Goal: Task Accomplishment & Management: Manage account settings

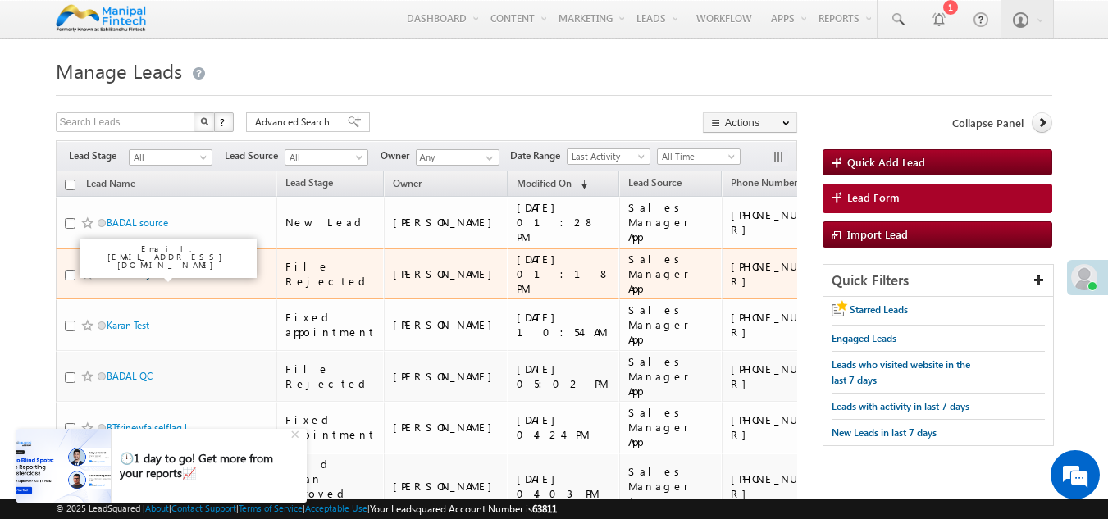
click at [131, 274] on link "BADAL rejected" at bounding box center [140, 273] width 67 height 12
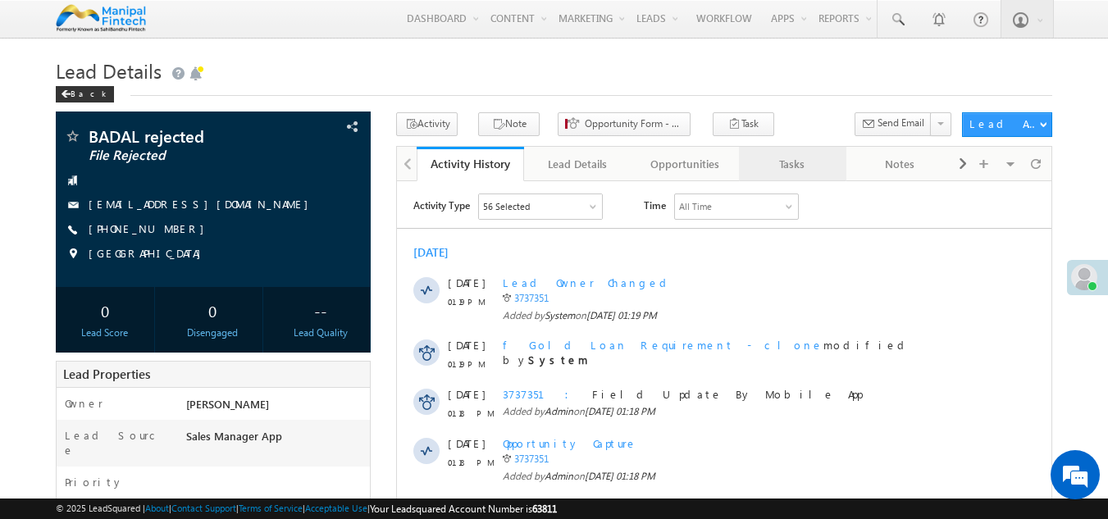
click at [793, 171] on div "Tasks" at bounding box center [792, 164] width 80 height 20
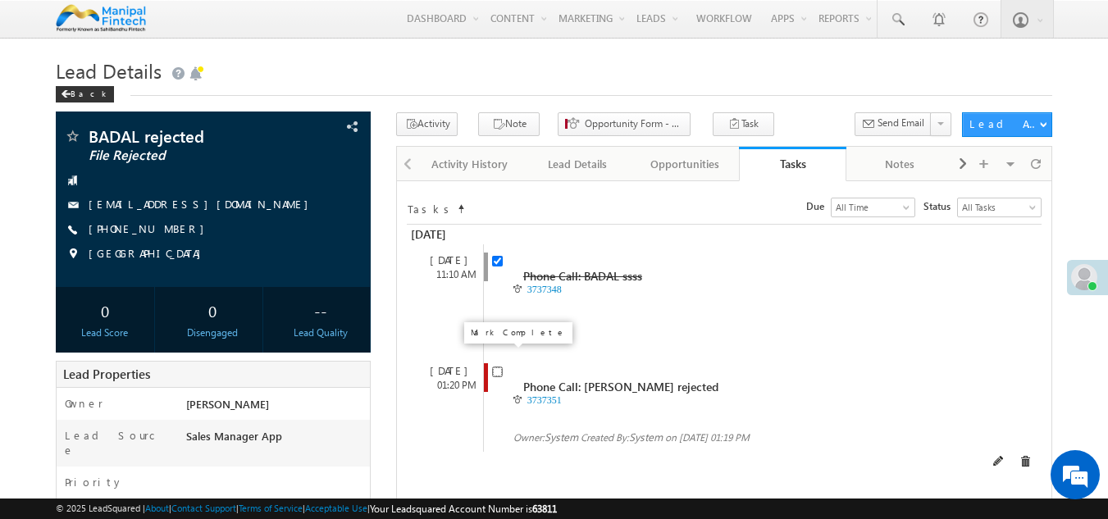
click at [498, 367] on input "checkbox" at bounding box center [497, 372] width 11 height 11
checkbox input "false"
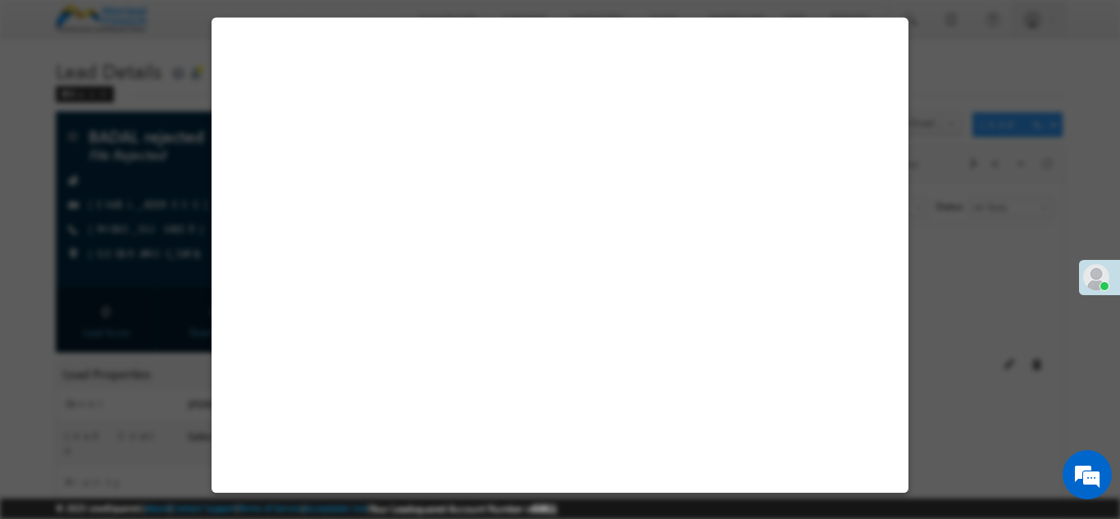
select select "Sales Manager App"
select select "Fresh Lead"
select select "Doorstep"
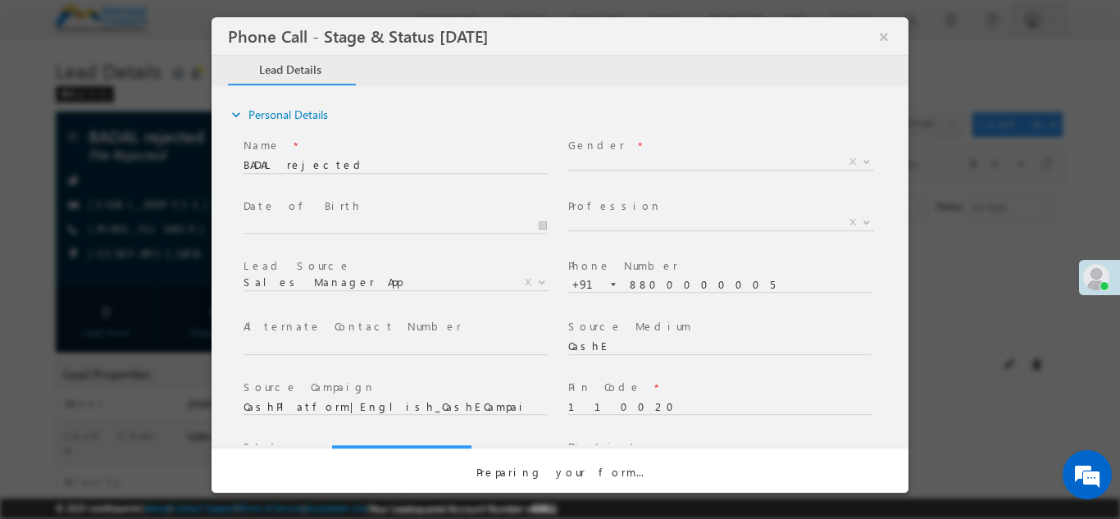
select select "Open"
select select "Fresh Lead"
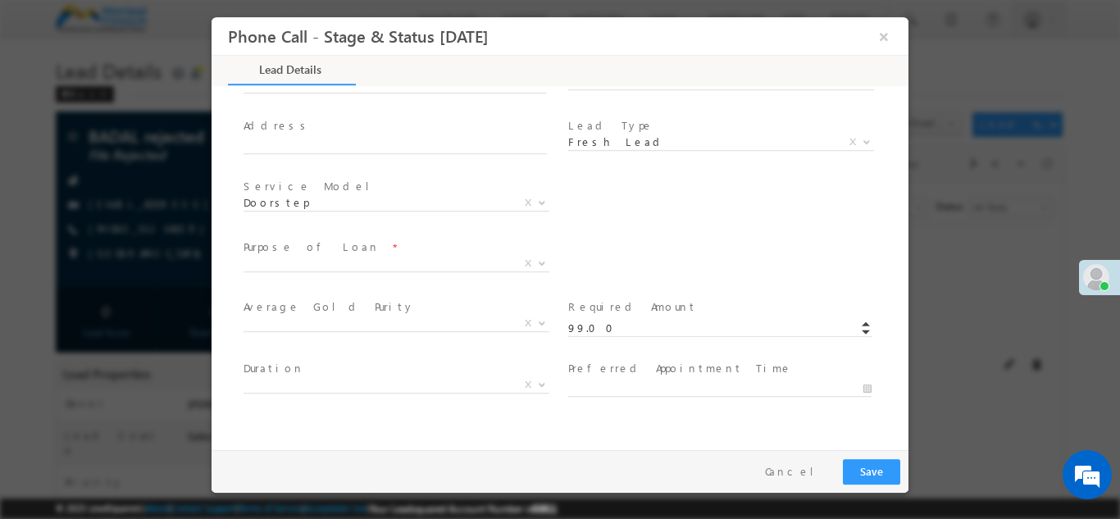
type input "09/29/25 2:15 PM"
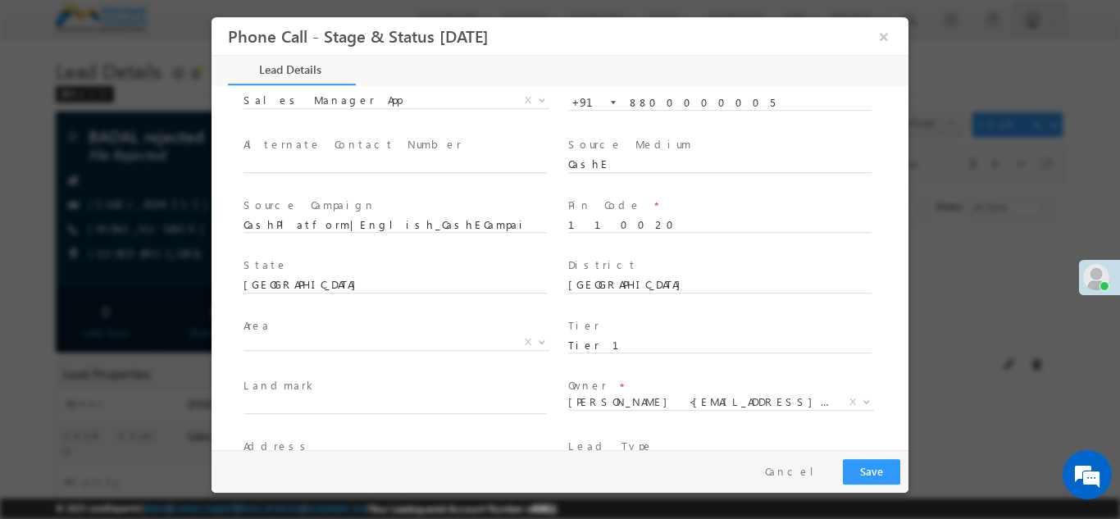
scroll to position [181, 0]
type input "0"
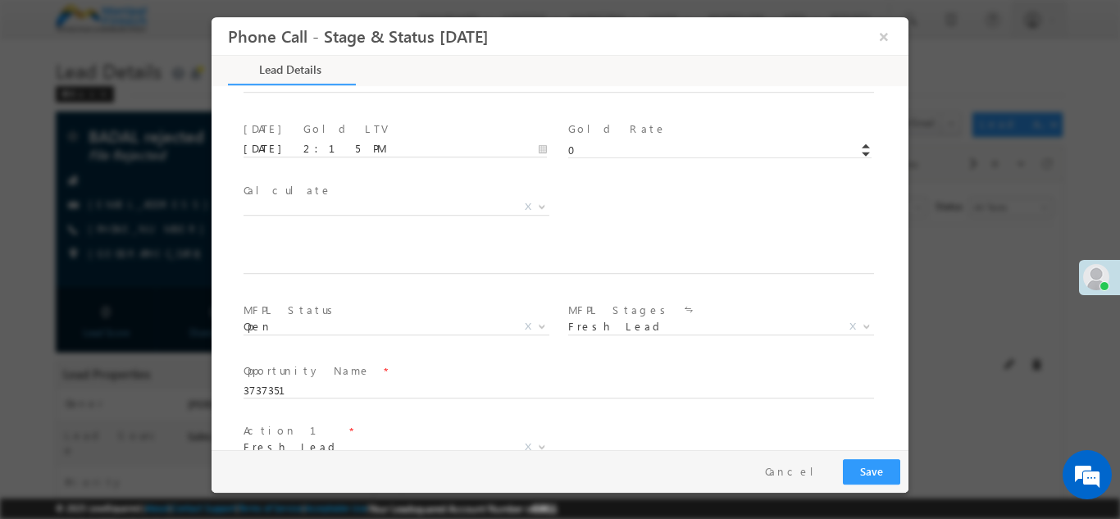
scroll to position [958, 0]
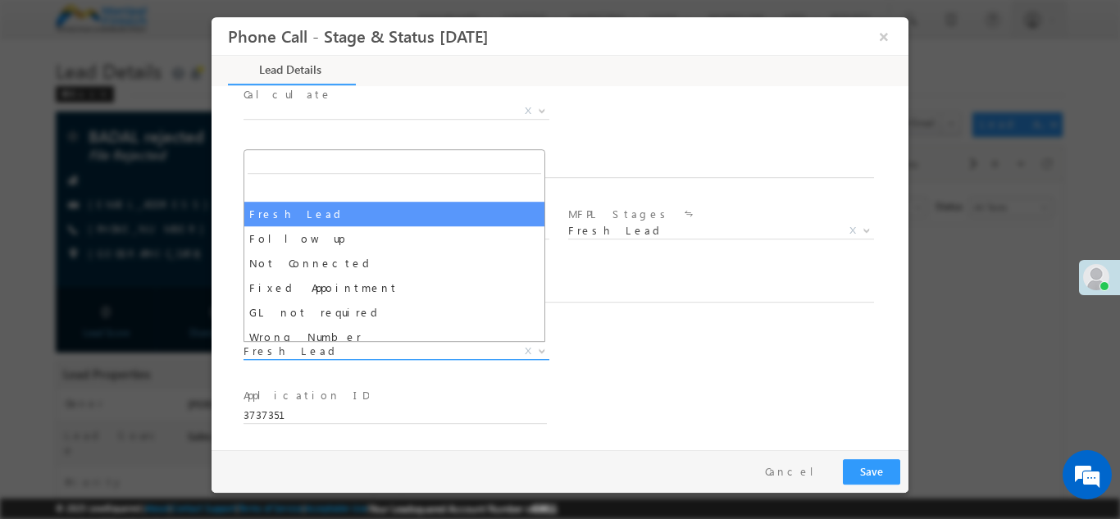
click at [380, 349] on span "Fresh Lead" at bounding box center [377, 350] width 267 height 15
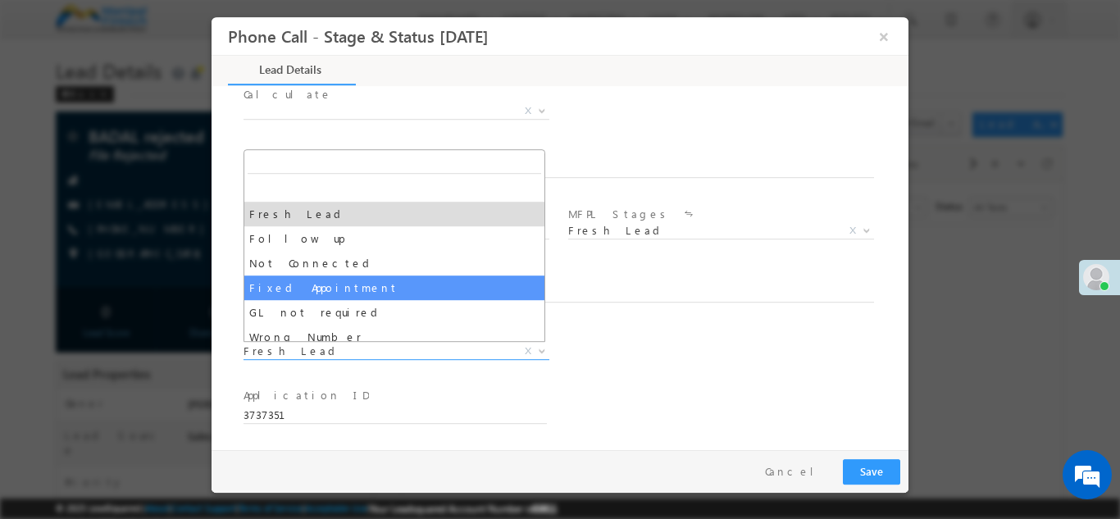
select select "Fixed Appointment"
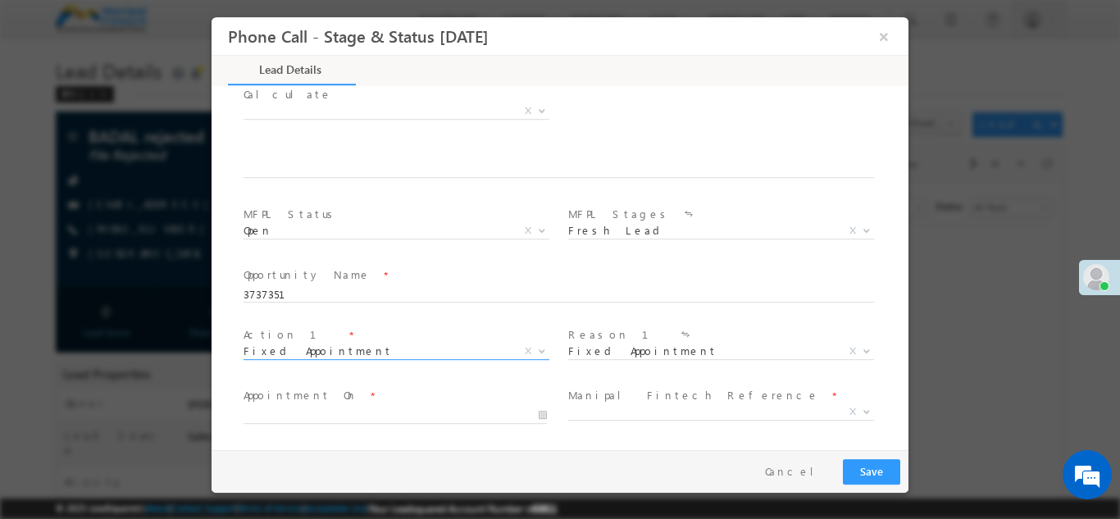
scroll to position [1079, 0]
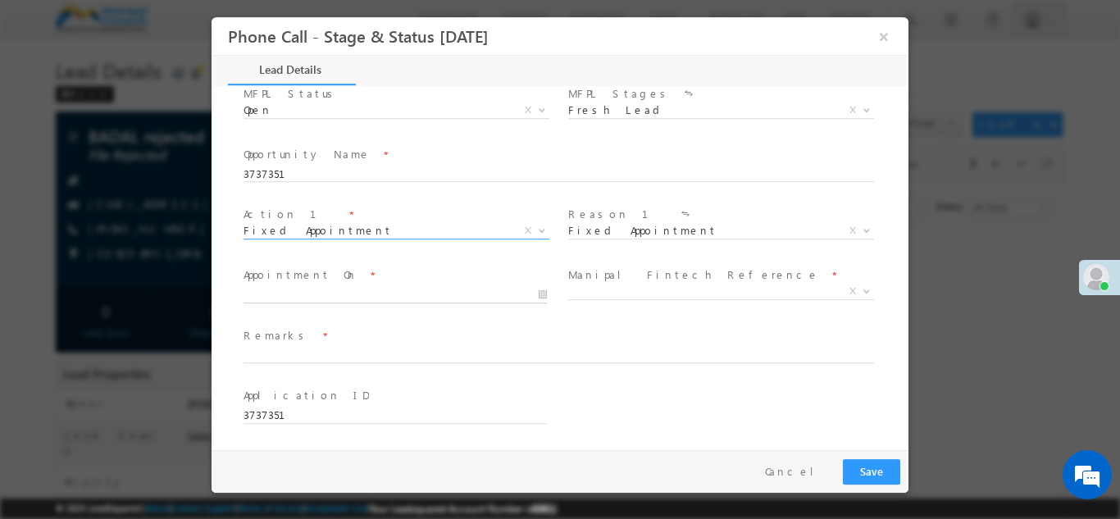
type input "09/29/25 2:16 PM"
type input "16"
click at [373, 290] on input "09/29/25 2:16 PM" at bounding box center [395, 294] width 303 height 16
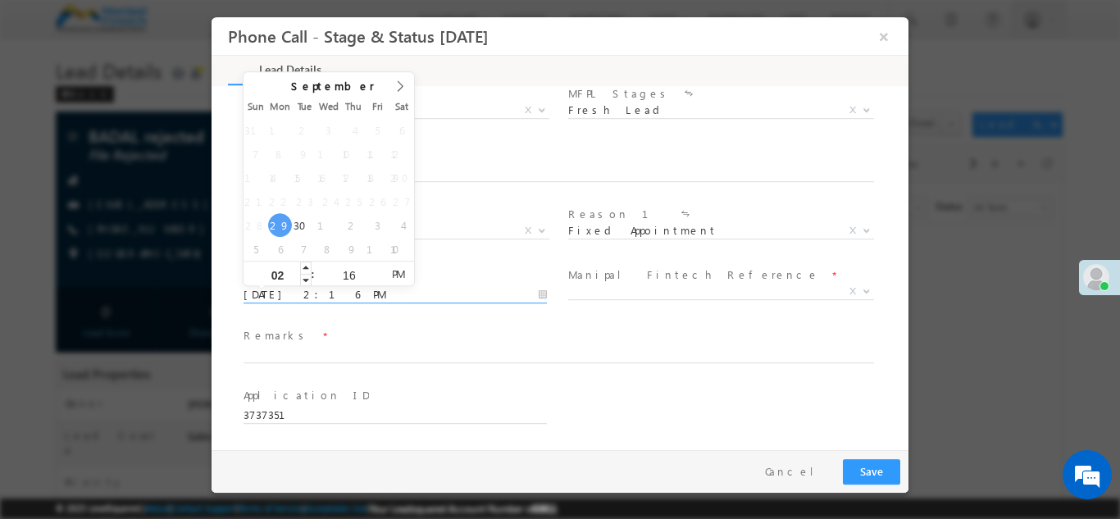
click at [285, 271] on input "02" at bounding box center [278, 274] width 68 height 11
type input "3"
type input "09/29/25 3:16 PM"
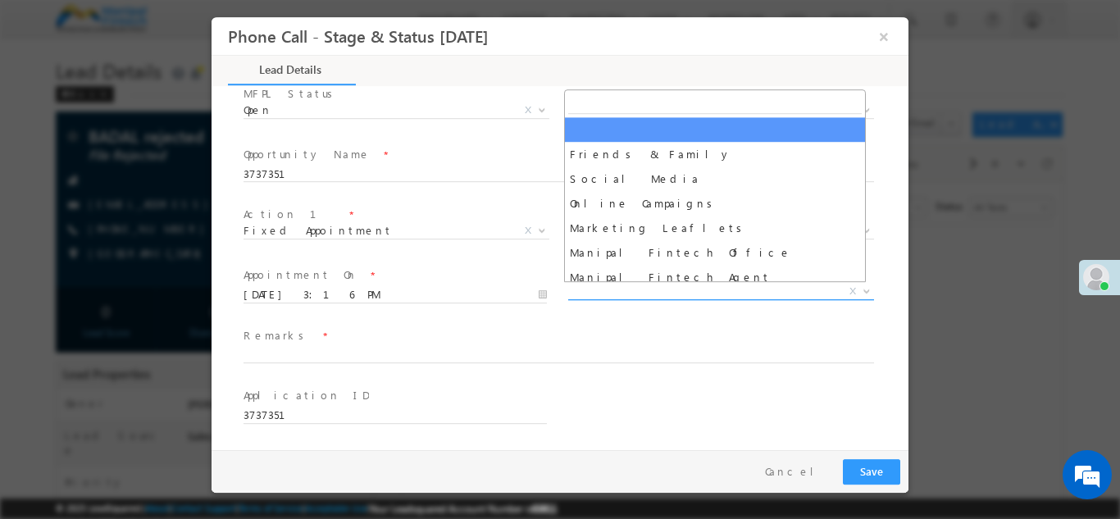
click at [597, 287] on span "X" at bounding box center [721, 291] width 306 height 16
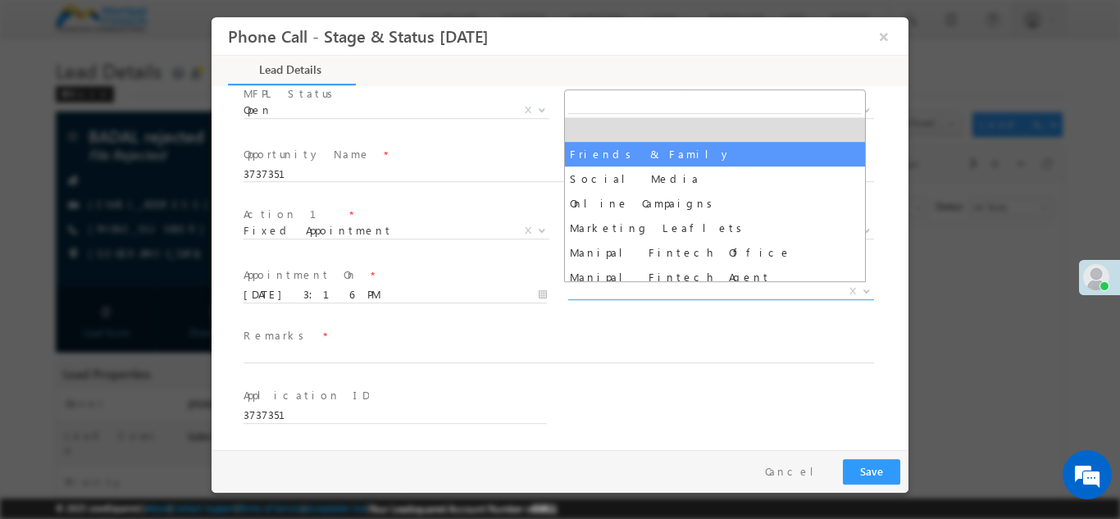
select select "Friends & Family"
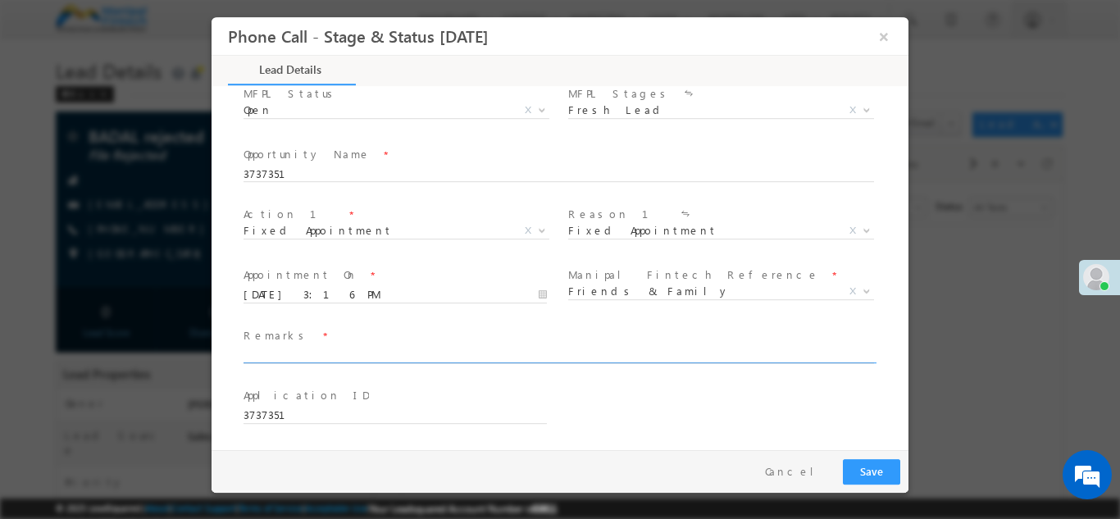
click at [341, 354] on input "text" at bounding box center [559, 355] width 631 height 16
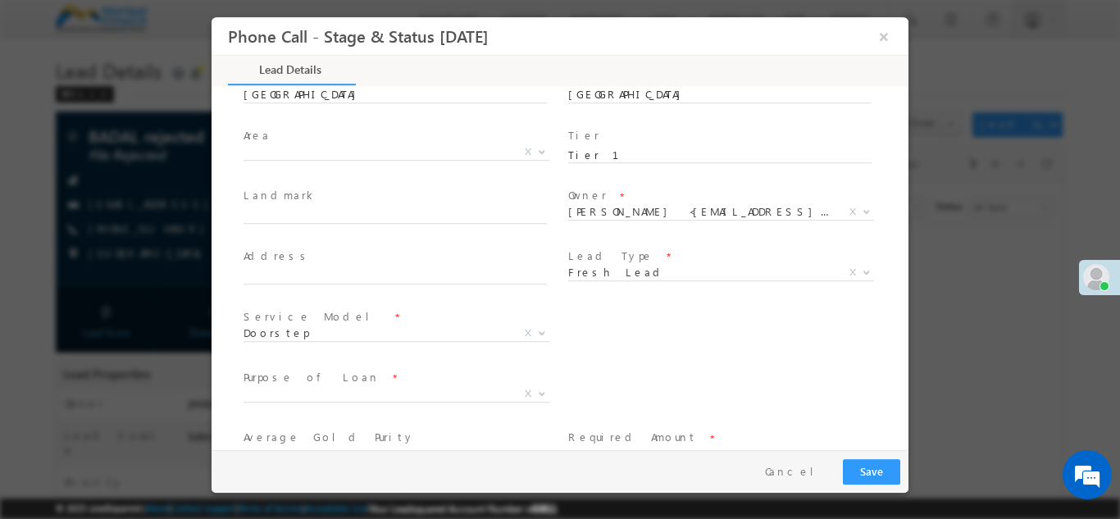
scroll to position [384, 0]
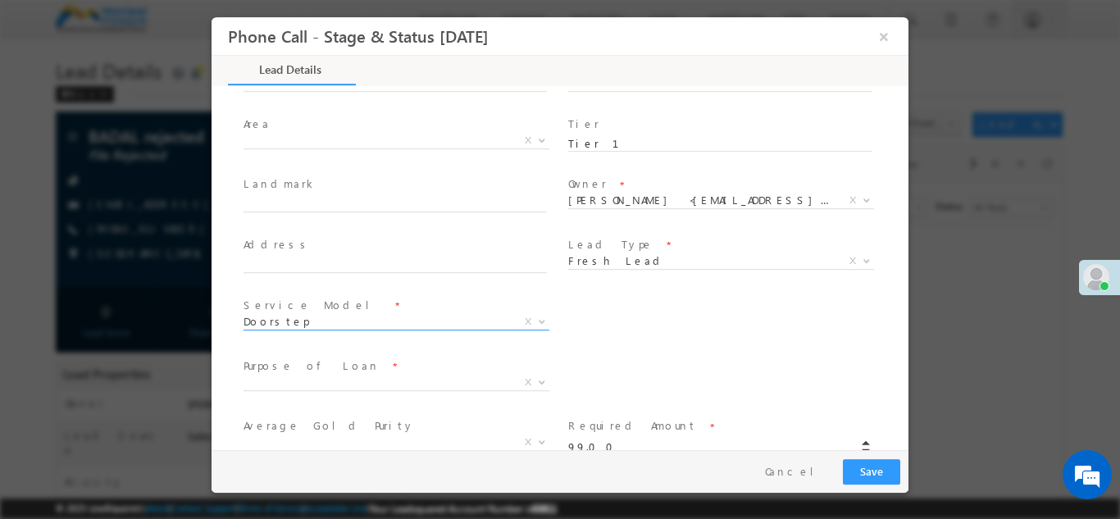
type input "bbb"
click at [342, 323] on span "Doorstep" at bounding box center [377, 320] width 267 height 15
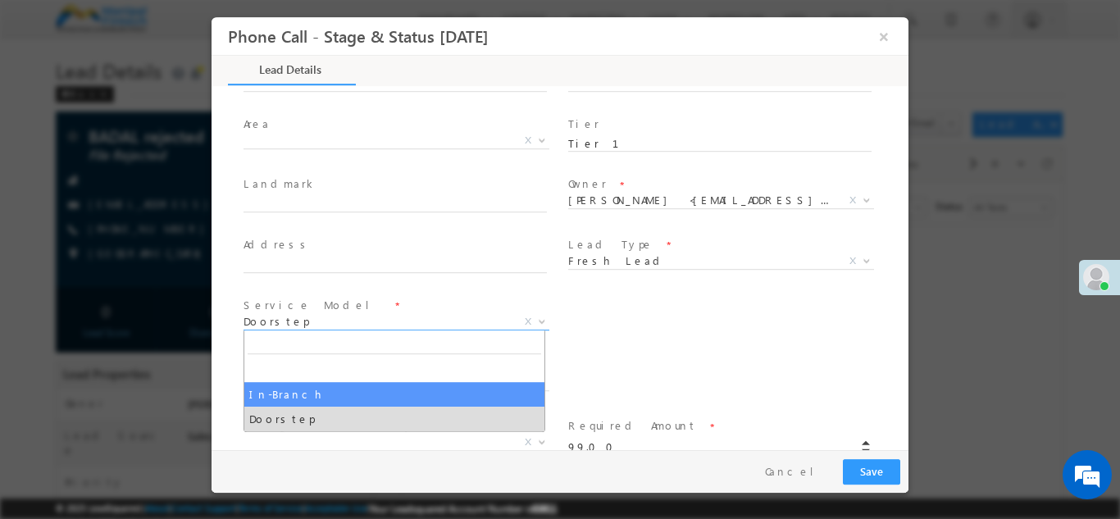
select select "In-Branch"
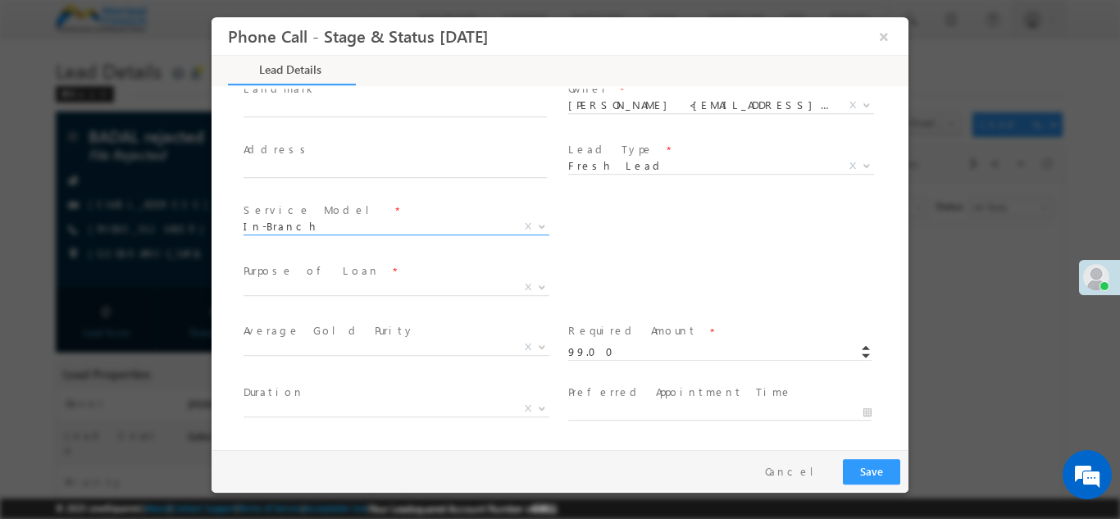
scroll to position [480, 0]
click at [577, 346] on input "99.00" at bounding box center [719, 351] width 303 height 16
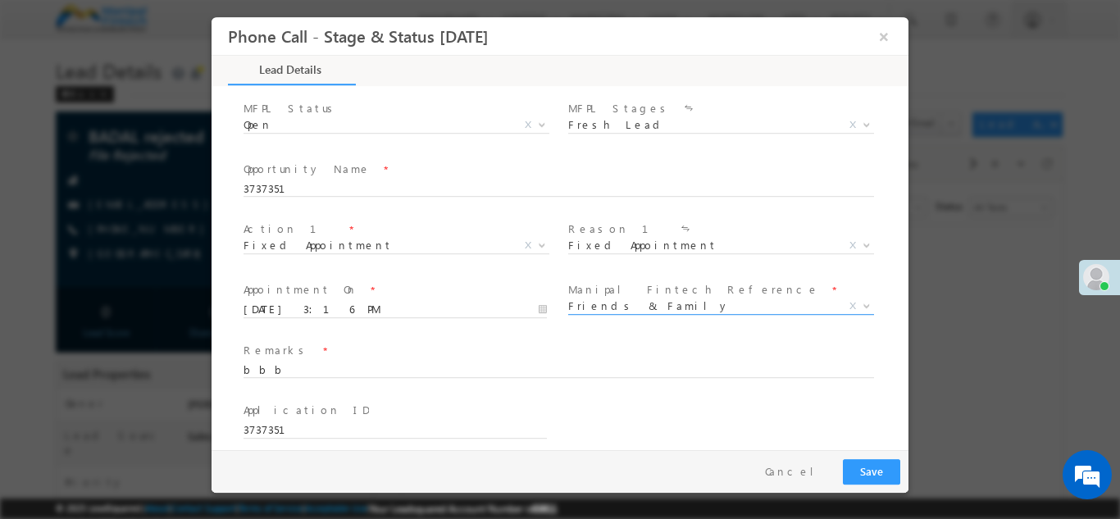
scroll to position [1079, 0]
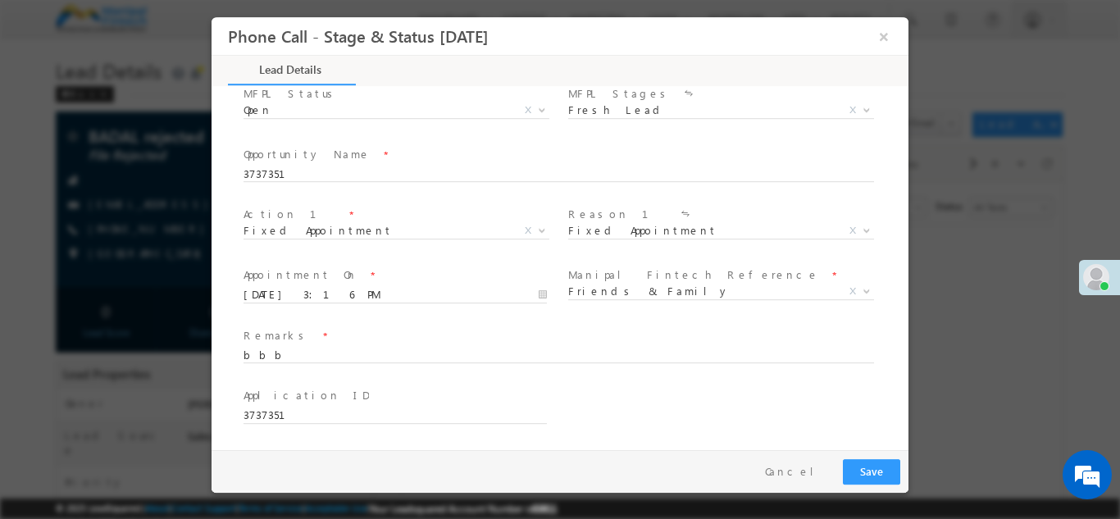
type input "123.00"
click at [883, 467] on button "Save" at bounding box center [871, 470] width 57 height 25
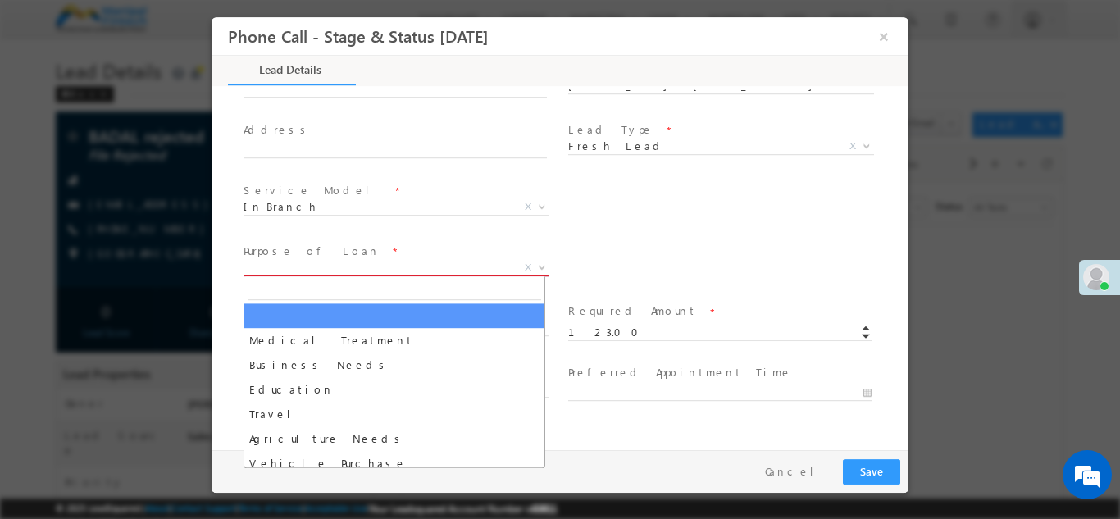
click at [348, 265] on span "X" at bounding box center [397, 267] width 306 height 16
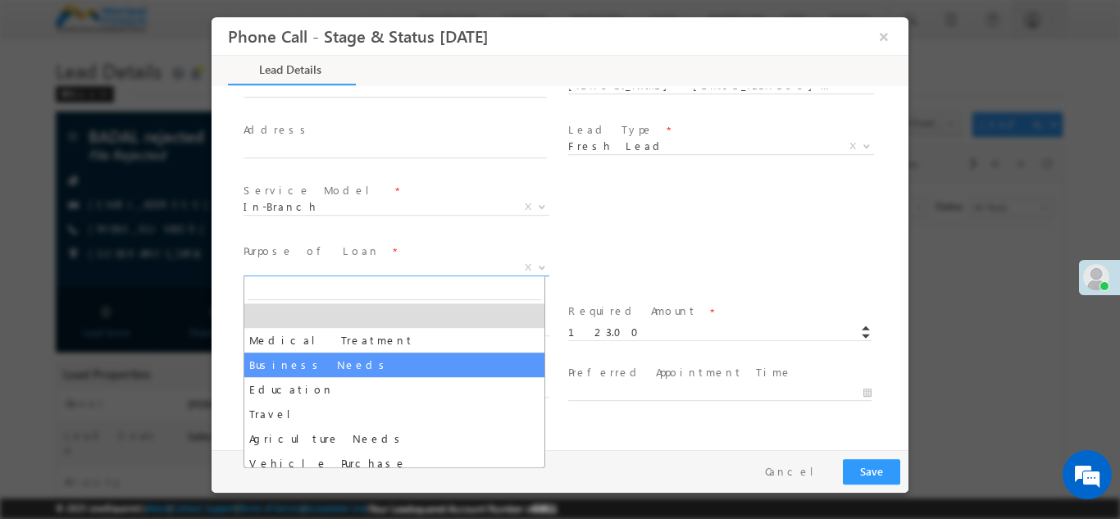
select select "Business Needs"
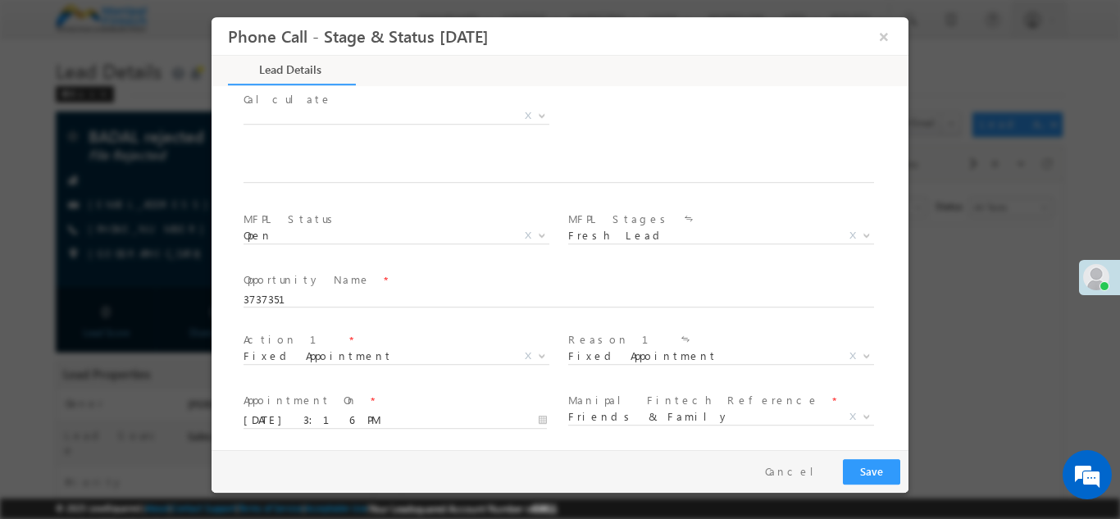
scroll to position [1019, 0]
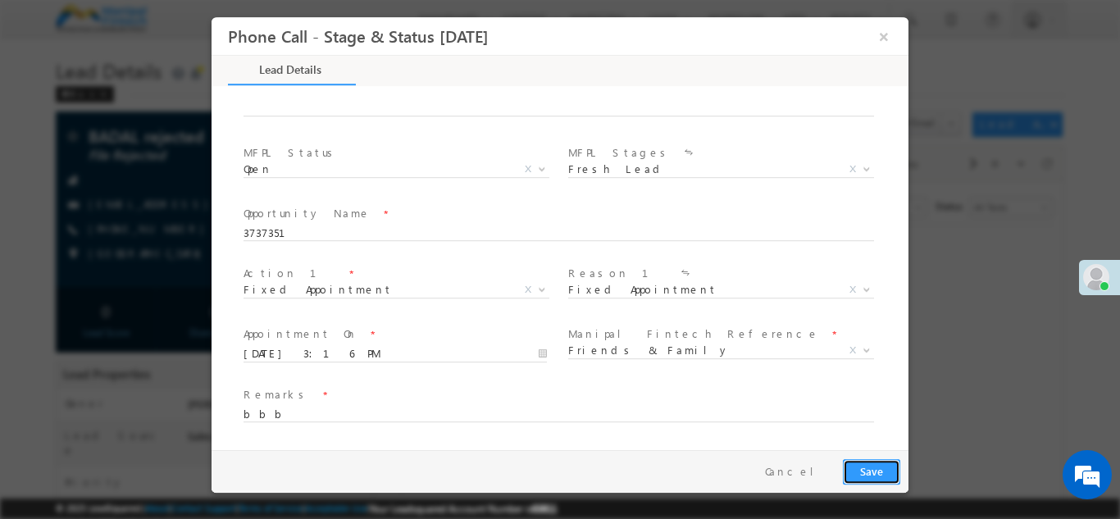
click at [873, 463] on button "Save" at bounding box center [871, 470] width 57 height 25
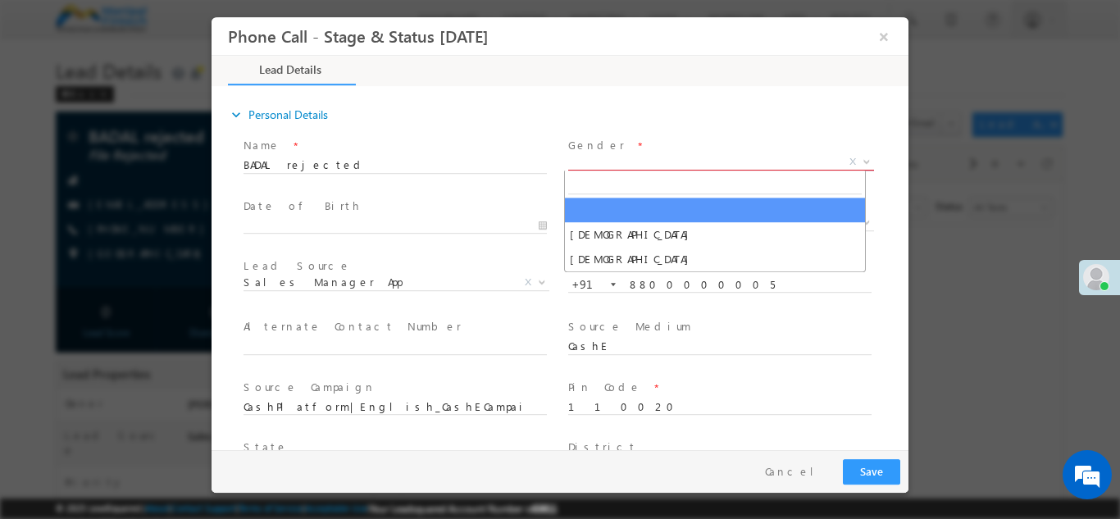
click at [575, 161] on span "X" at bounding box center [721, 161] width 306 height 16
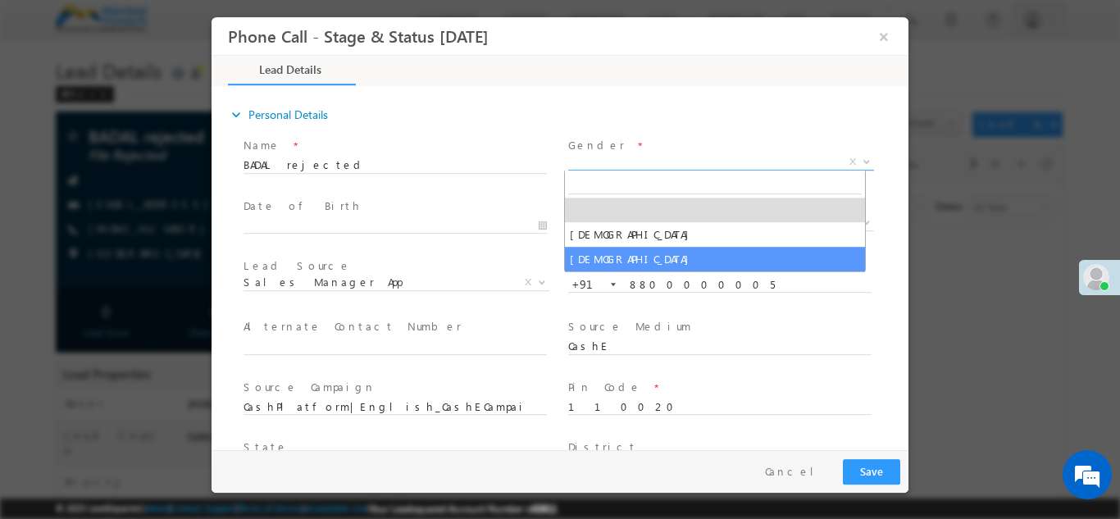
select select "Female"
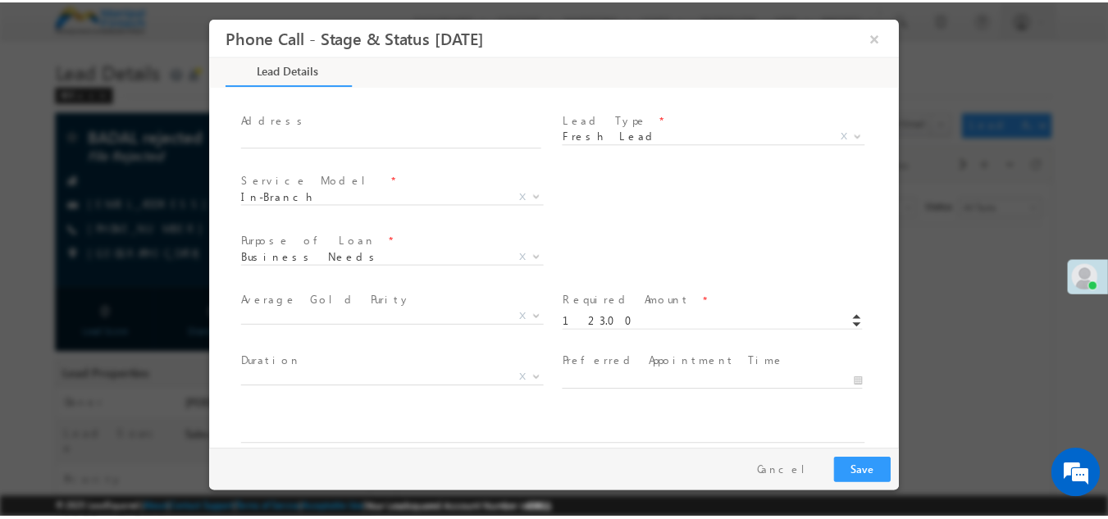
scroll to position [593, 0]
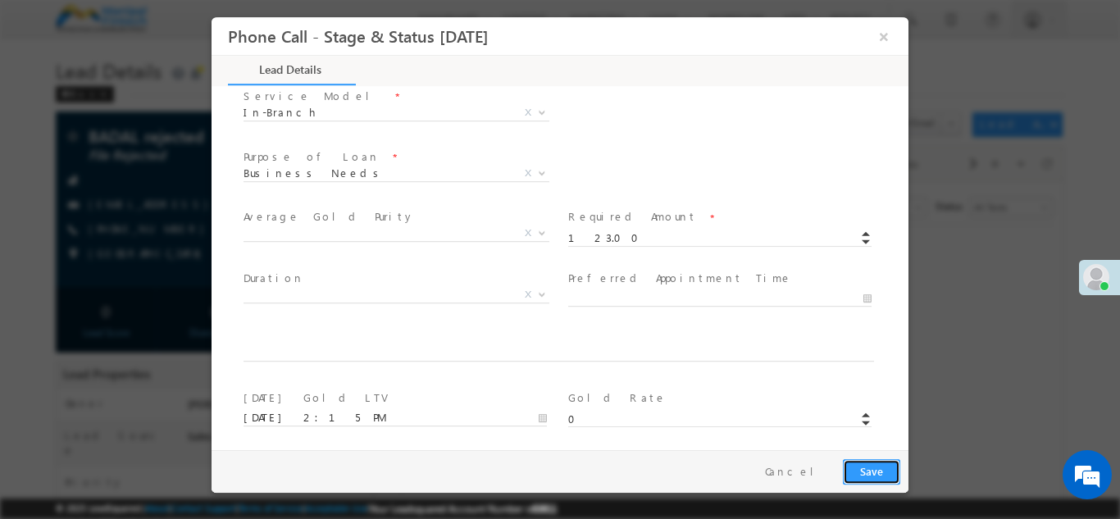
click at [871, 468] on button "Save" at bounding box center [871, 470] width 57 height 25
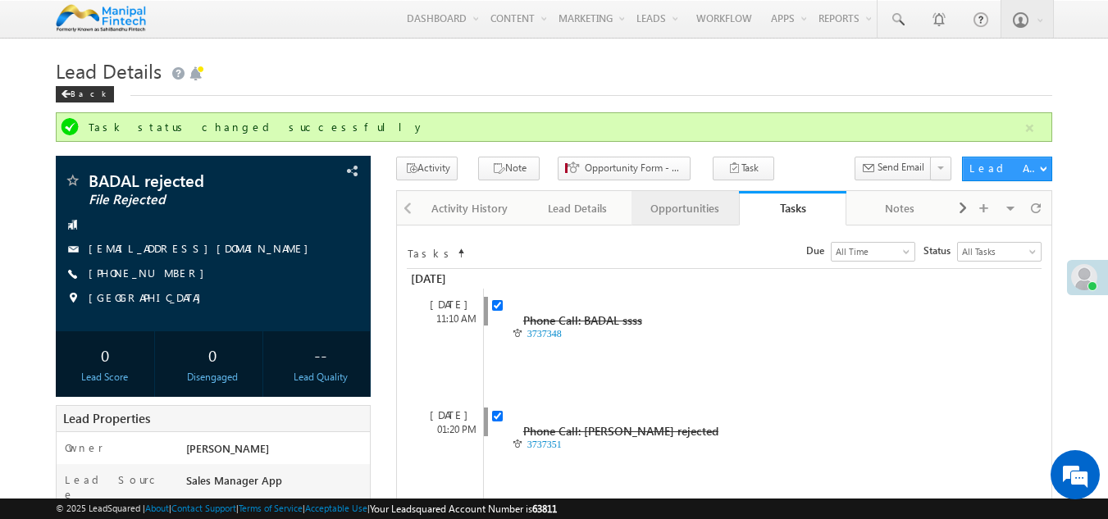
click at [676, 220] on link "Opportunities" at bounding box center [685, 208] width 107 height 34
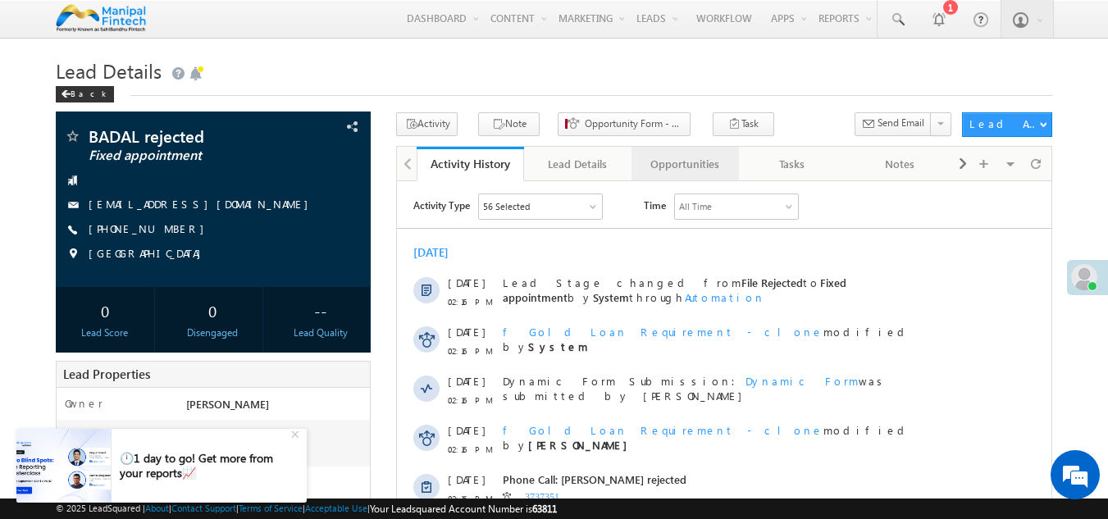
click at [685, 157] on div "Opportunities" at bounding box center [685, 164] width 80 height 20
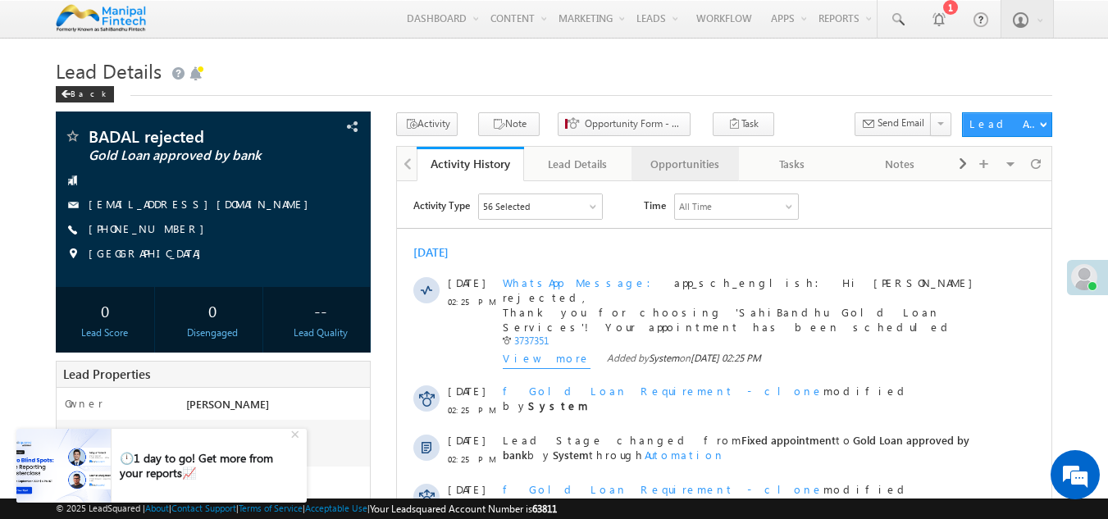
click at [696, 163] on div "Opportunities" at bounding box center [685, 164] width 80 height 20
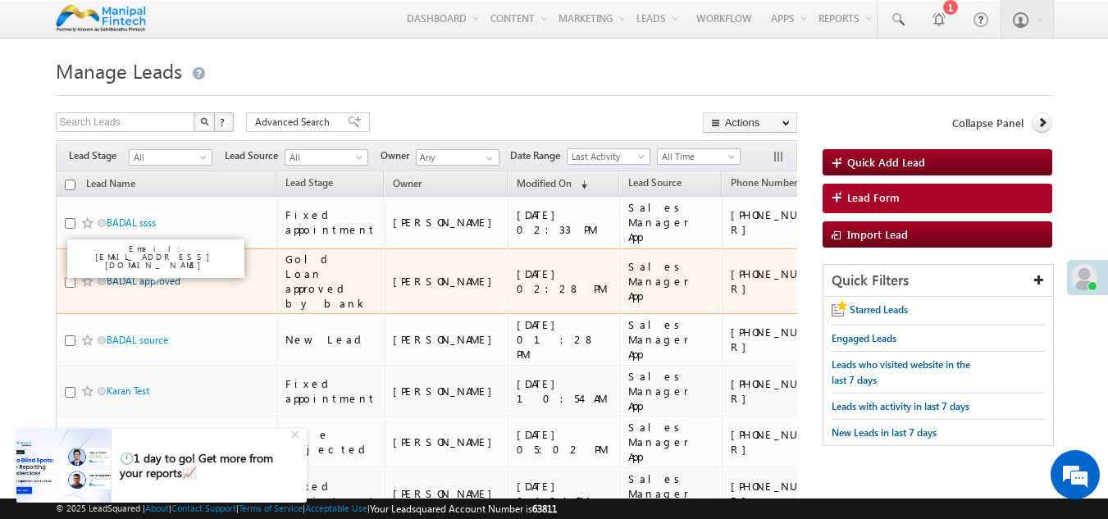
click at [137, 277] on link "BADAL approved" at bounding box center [144, 281] width 74 height 12
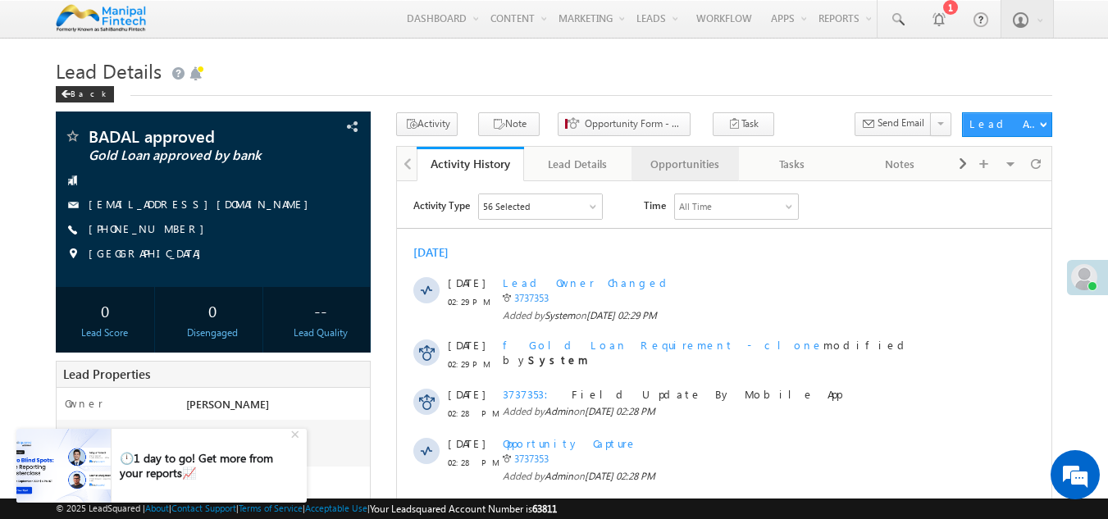
click at [678, 180] on link "Opportunities" at bounding box center [685, 164] width 107 height 34
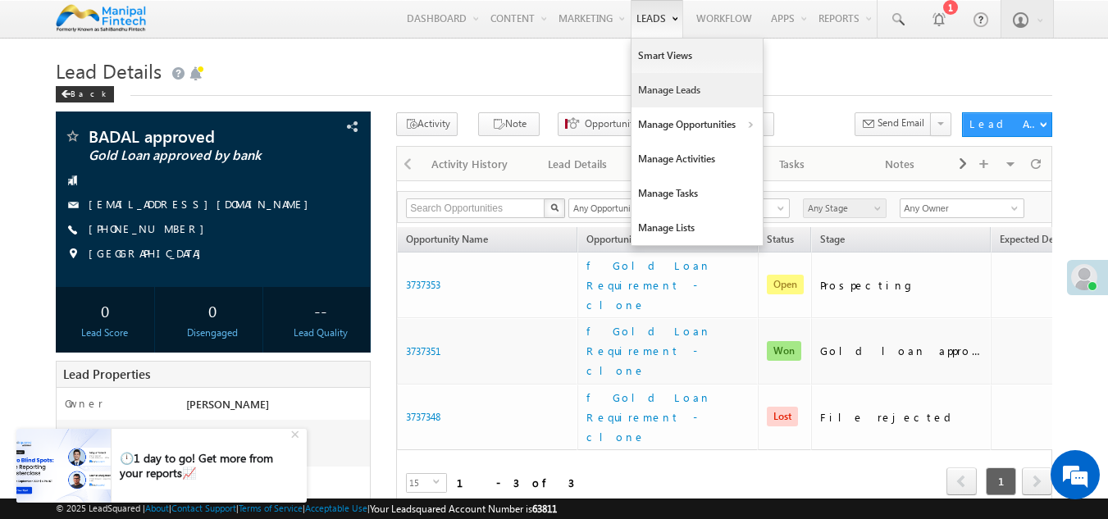
click at [655, 89] on link "Manage Leads" at bounding box center [697, 90] width 131 height 34
